Goal: Task Accomplishment & Management: Complete application form

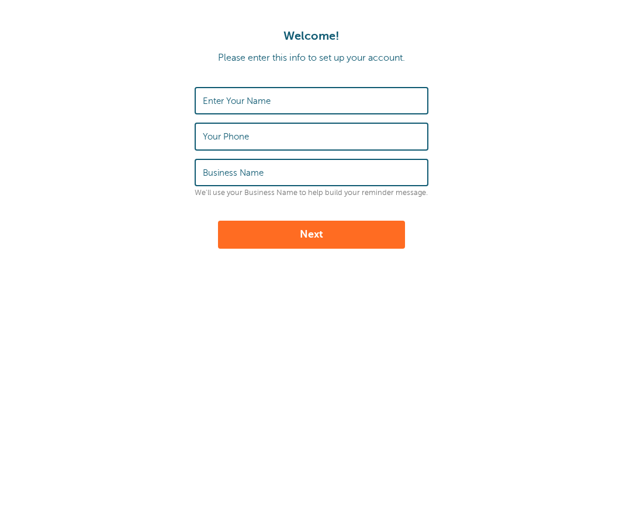
click at [303, 102] on input "Enter Your Name" at bounding box center [311, 100] width 217 height 25
type input "Deanna Lynn Beams"
type input "9184240037"
type input "Shealey"
click at [260, 102] on input "Deanna Lynn Beams" at bounding box center [311, 100] width 217 height 25
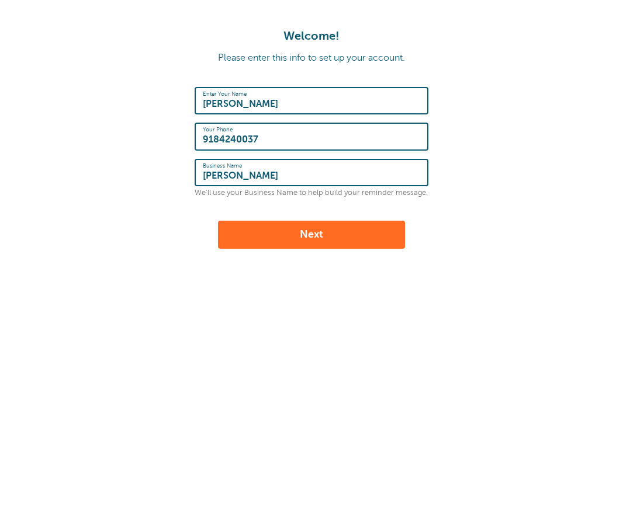
type input "[PERSON_NAME]"
click at [247, 173] on input "Shealey" at bounding box center [311, 172] width 217 height 25
type input "S"
type input "Globe life"
click at [266, 238] on button "Next" at bounding box center [311, 235] width 187 height 28
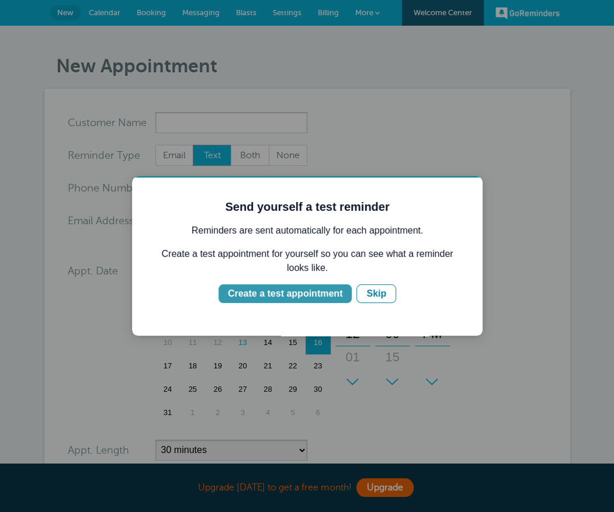
click at [328, 297] on div "Create a test appointment" at bounding box center [285, 294] width 115 height 14
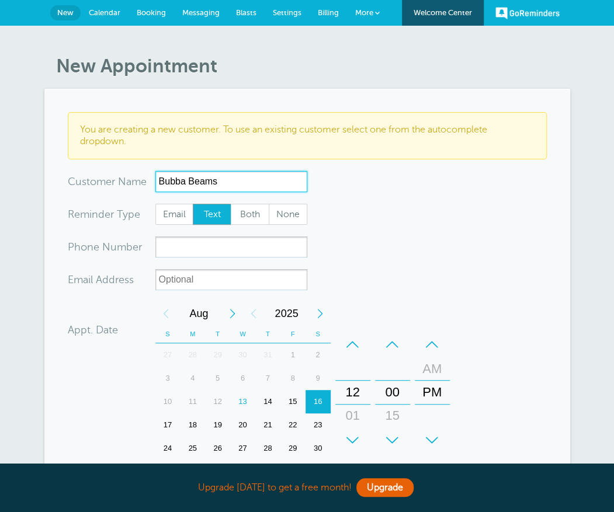
type input "Bubba Beams"
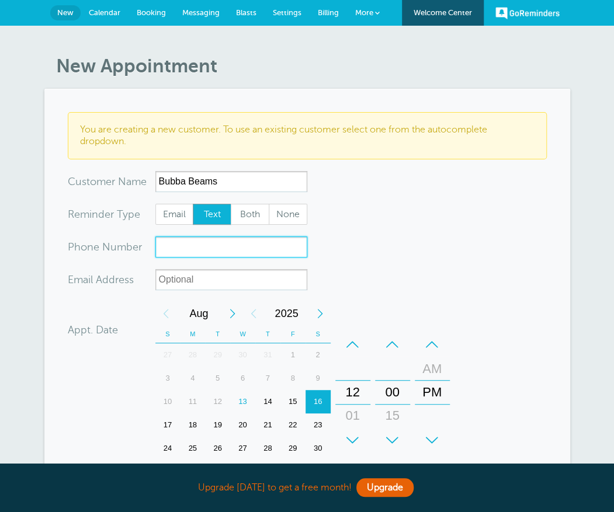
click at [187, 240] on input "xxx-no-autofill" at bounding box center [231, 247] width 152 height 21
click at [195, 424] on div "18" at bounding box center [192, 425] width 25 height 23
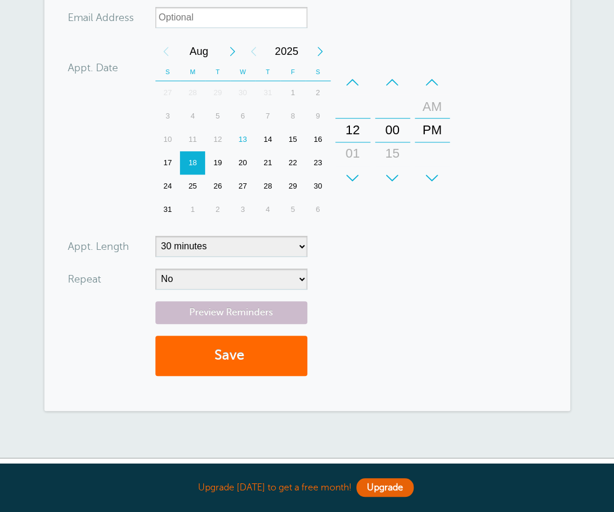
scroll to position [265, 0]
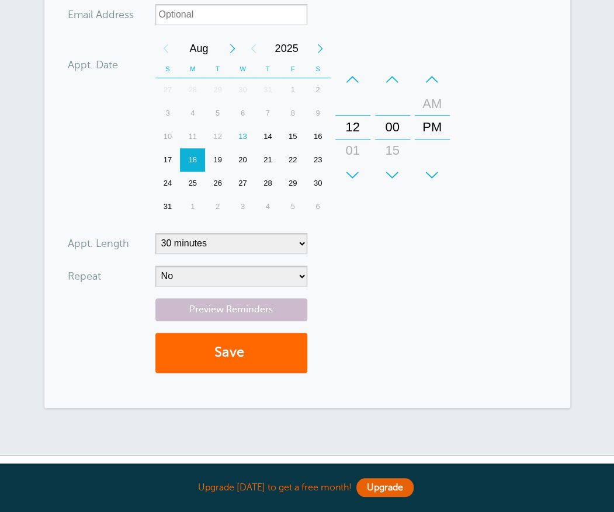
click at [353, 176] on div "+" at bounding box center [352, 175] width 35 height 23
click at [353, 81] on div "–" at bounding box center [352, 79] width 35 height 23
click at [356, 175] on div "+" at bounding box center [352, 175] width 35 height 23
click at [390, 172] on div "+" at bounding box center [392, 175] width 35 height 23
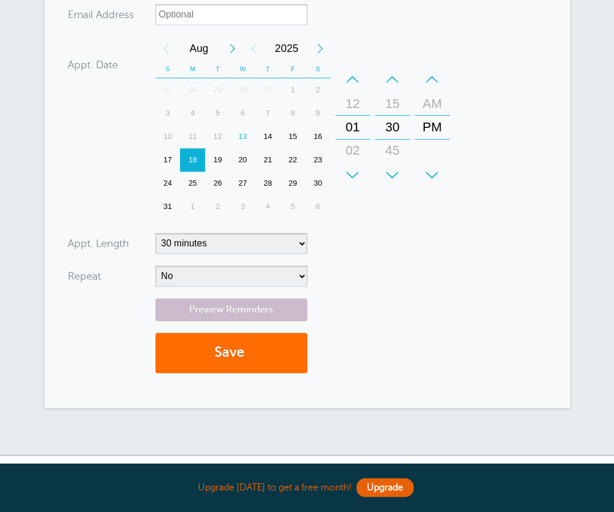
type input "9184242443"
click at [226, 356] on button "Save" at bounding box center [231, 353] width 152 height 40
